Goal: Find contact information: Find contact information

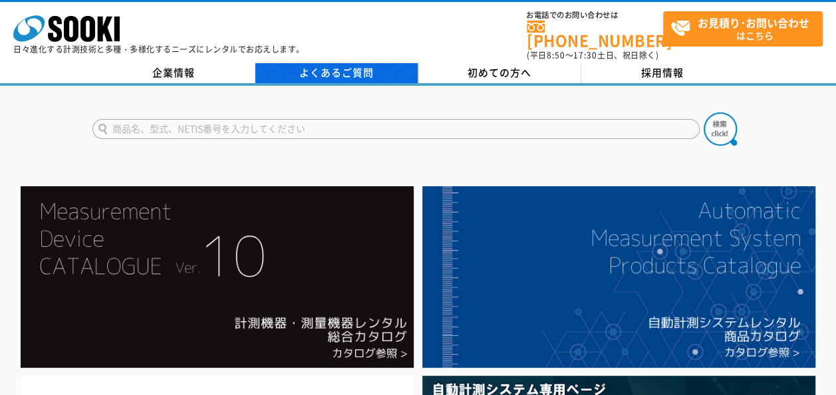
click at [320, 67] on link "よくあるご質問" at bounding box center [336, 73] width 163 height 20
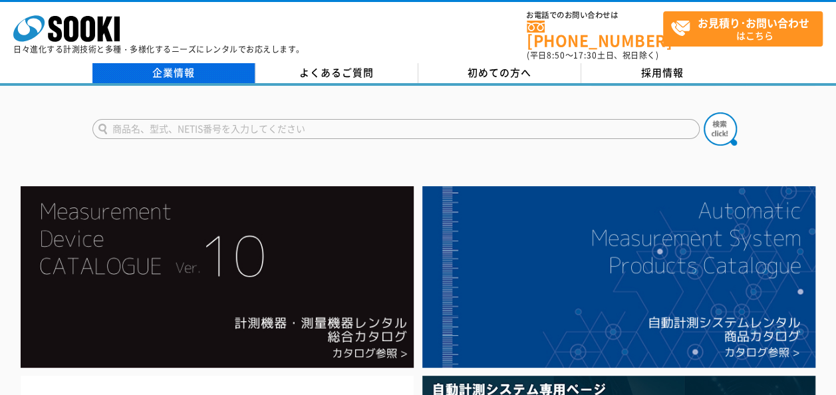
click at [182, 63] on link "企業情報" at bounding box center [173, 73] width 163 height 20
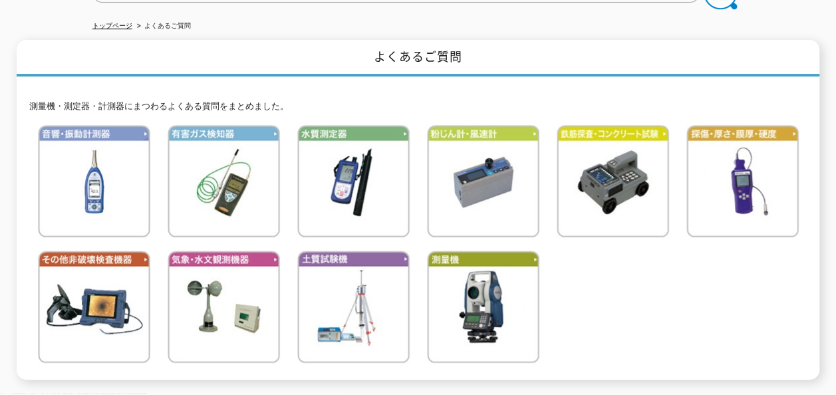
scroll to position [101, 0]
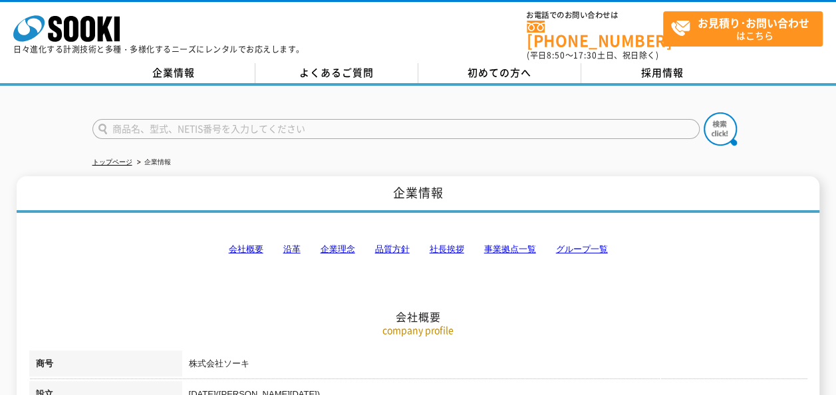
click at [504, 244] on link "事業拠点一覧" at bounding box center [510, 249] width 52 height 10
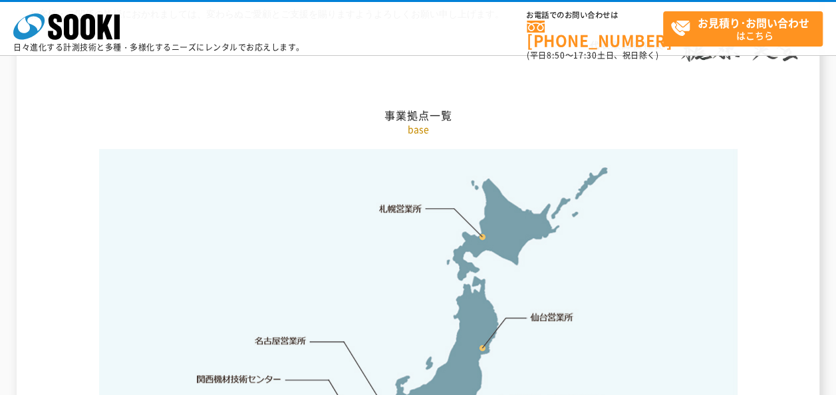
scroll to position [2802, 0]
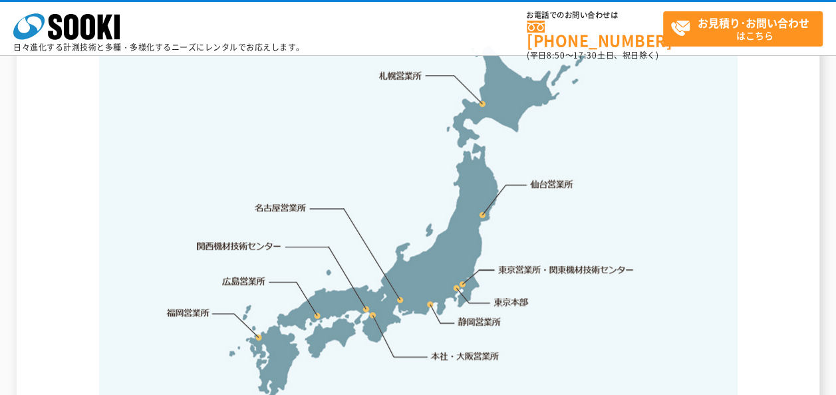
click at [539, 263] on link "東京営業所・関東機材技術センター" at bounding box center [567, 269] width 136 height 13
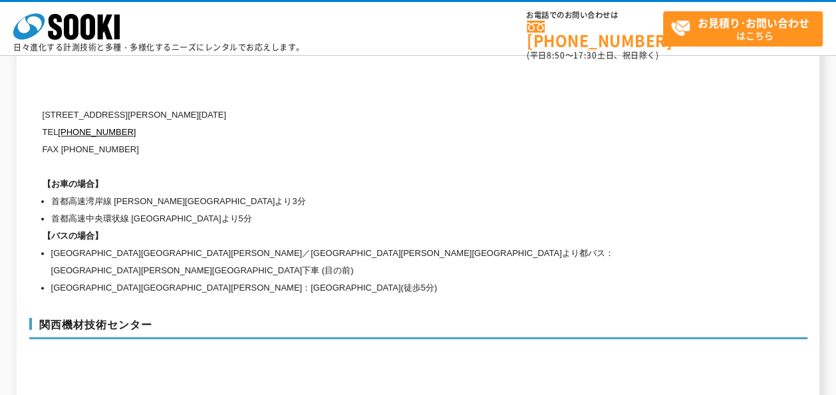
scroll to position [5614, 0]
